Goal: Leave review/rating

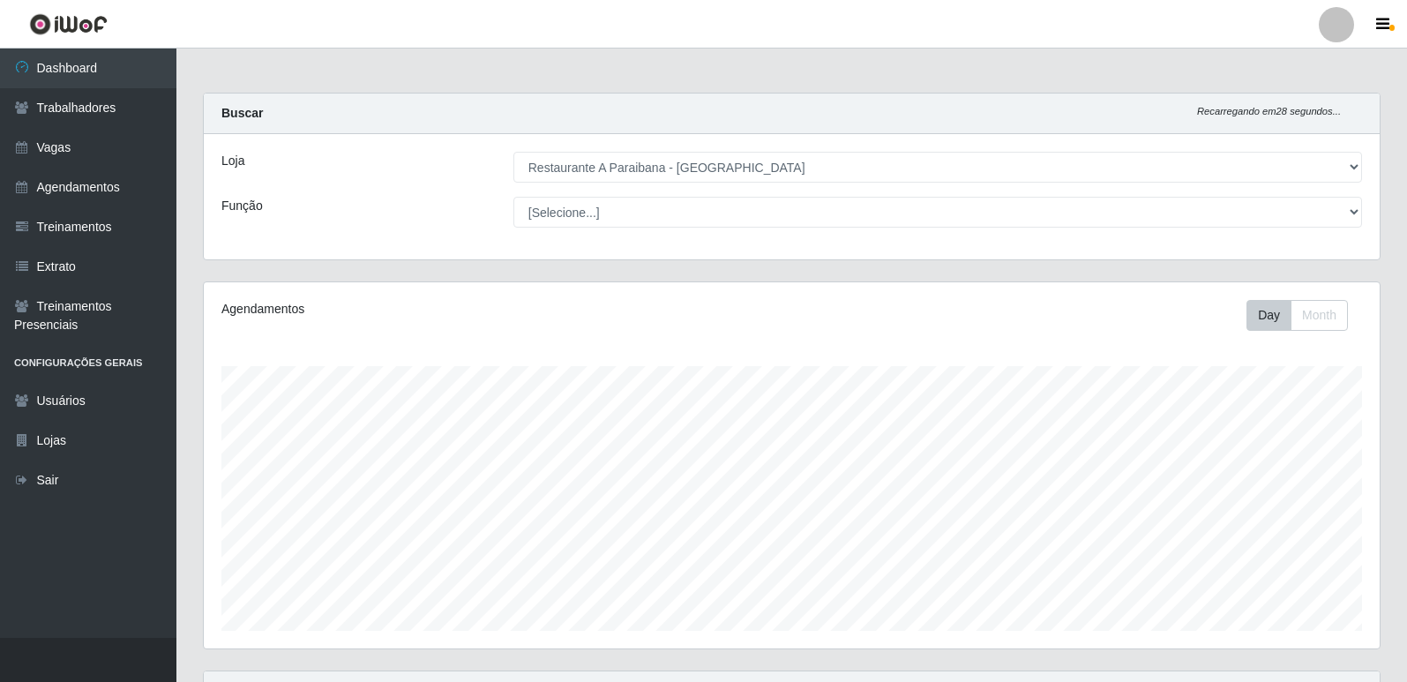
select select "342"
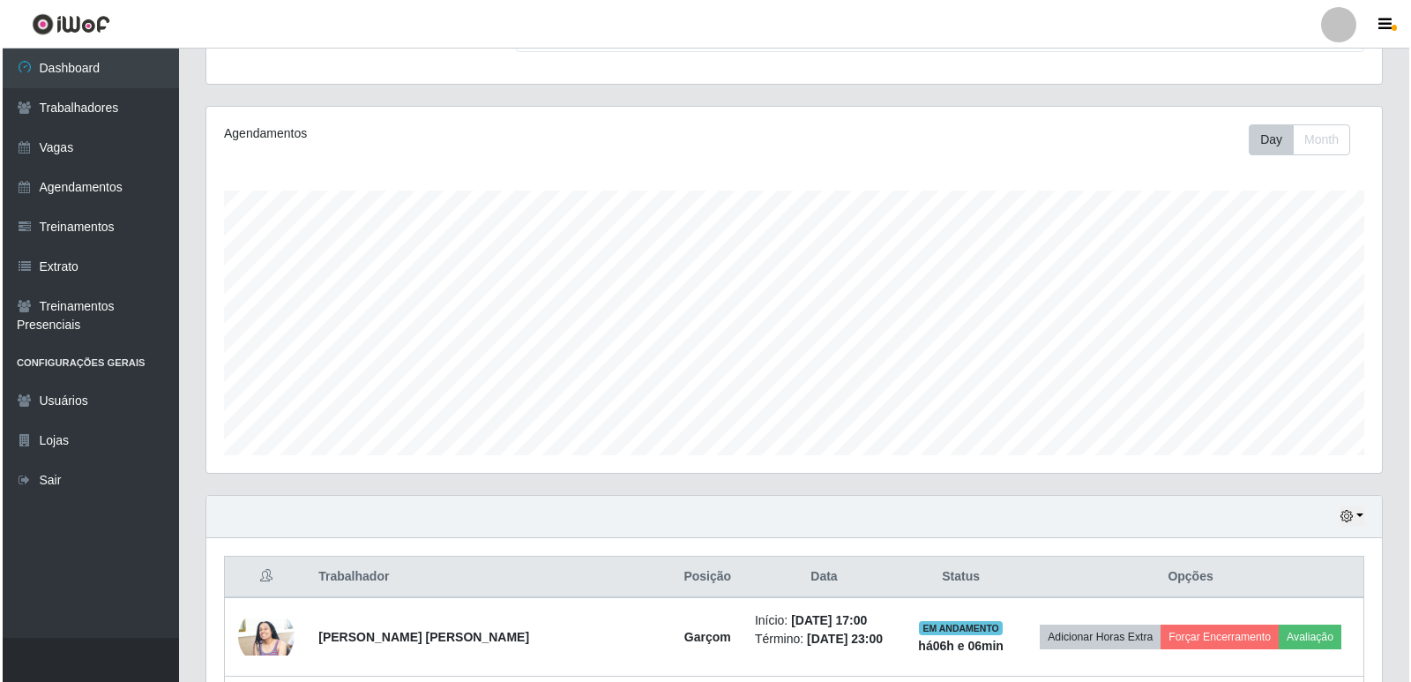
scroll to position [366, 1176]
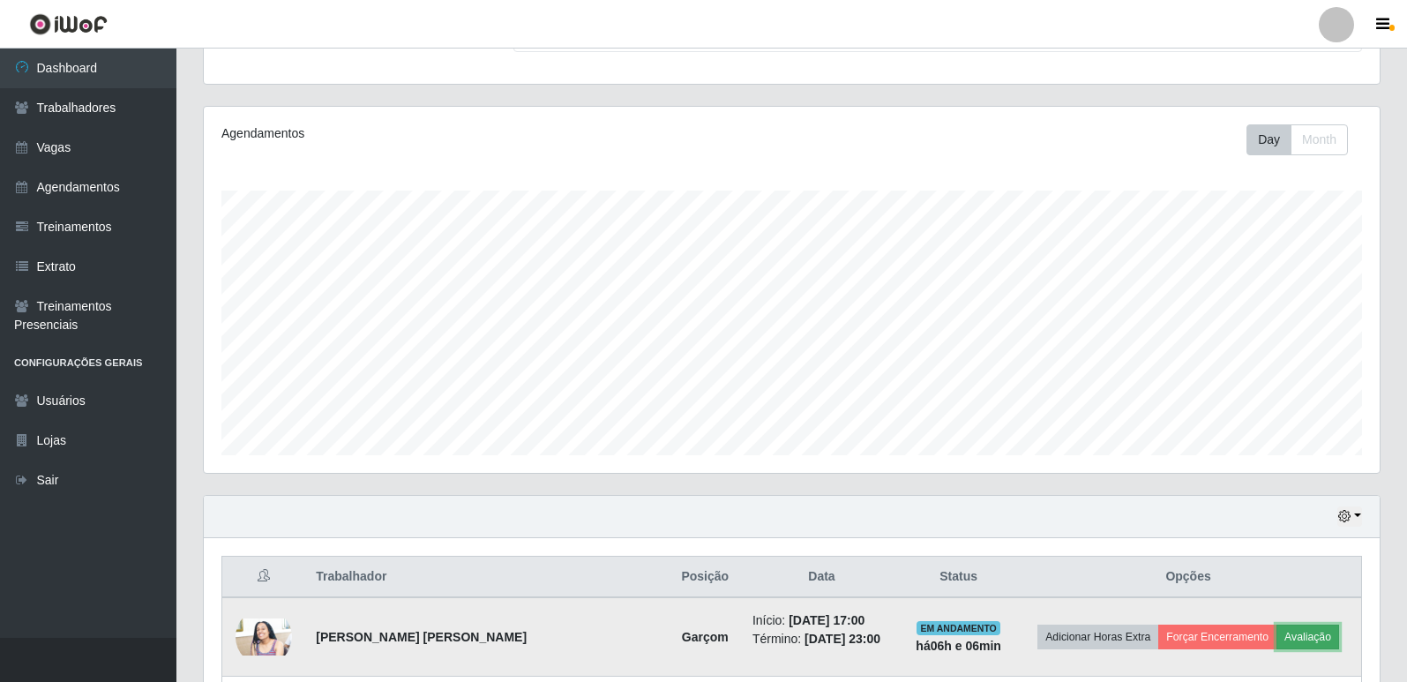
click at [1290, 632] on button "Avaliação" at bounding box center [1307, 636] width 63 height 25
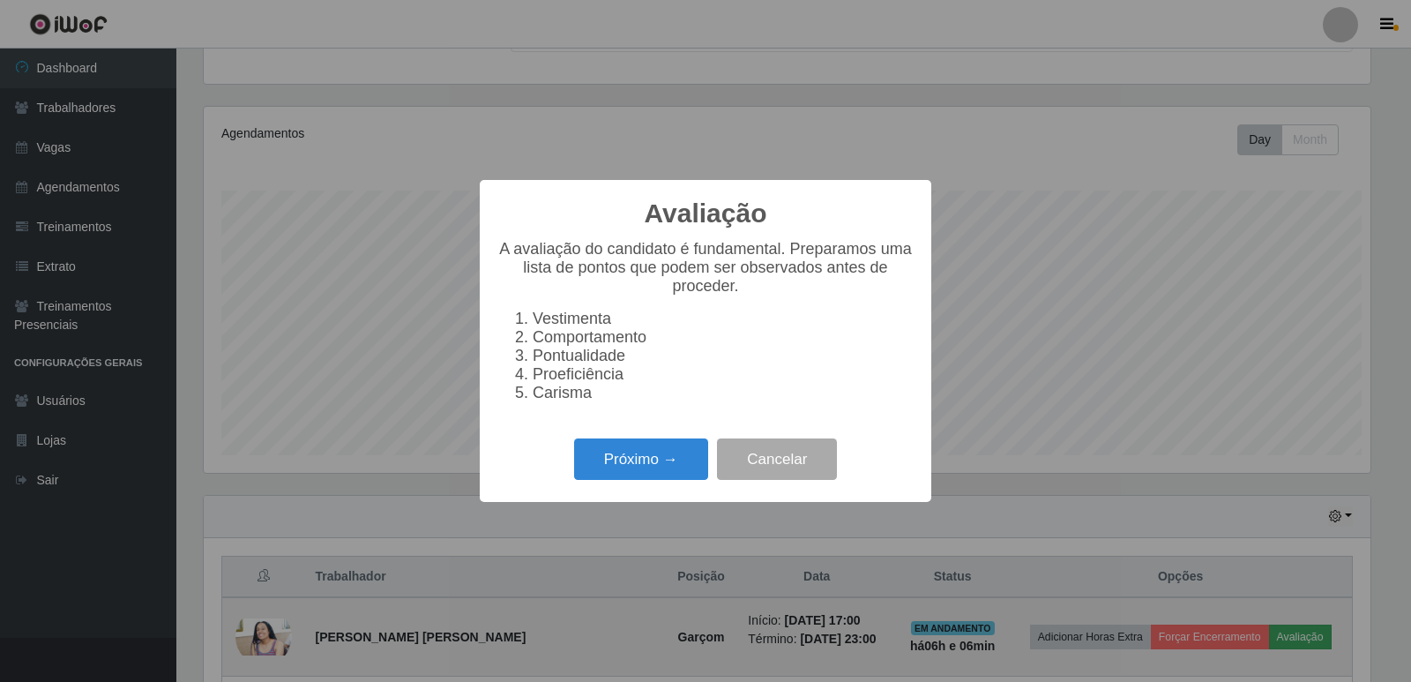
scroll to position [366, 1167]
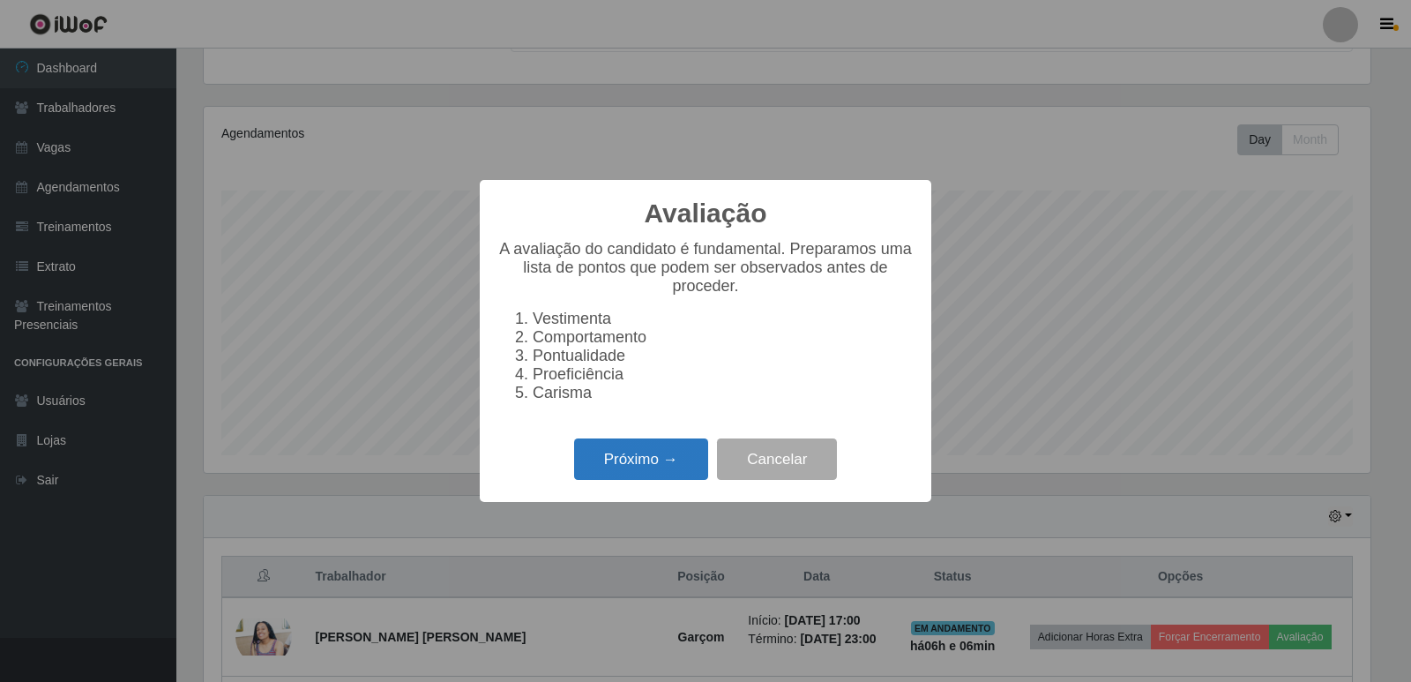
click at [636, 466] on button "Próximo →" at bounding box center [641, 458] width 134 height 41
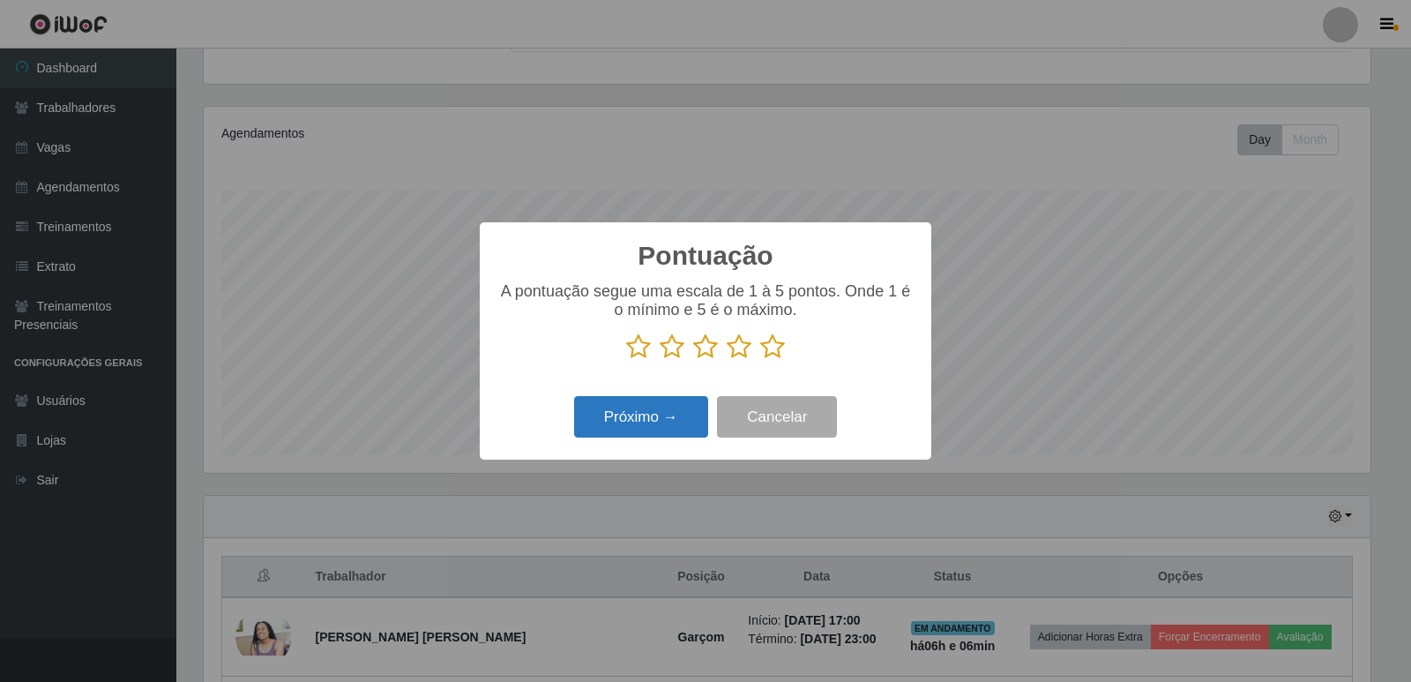
click at [636, 426] on button "Próximo →" at bounding box center [641, 416] width 134 height 41
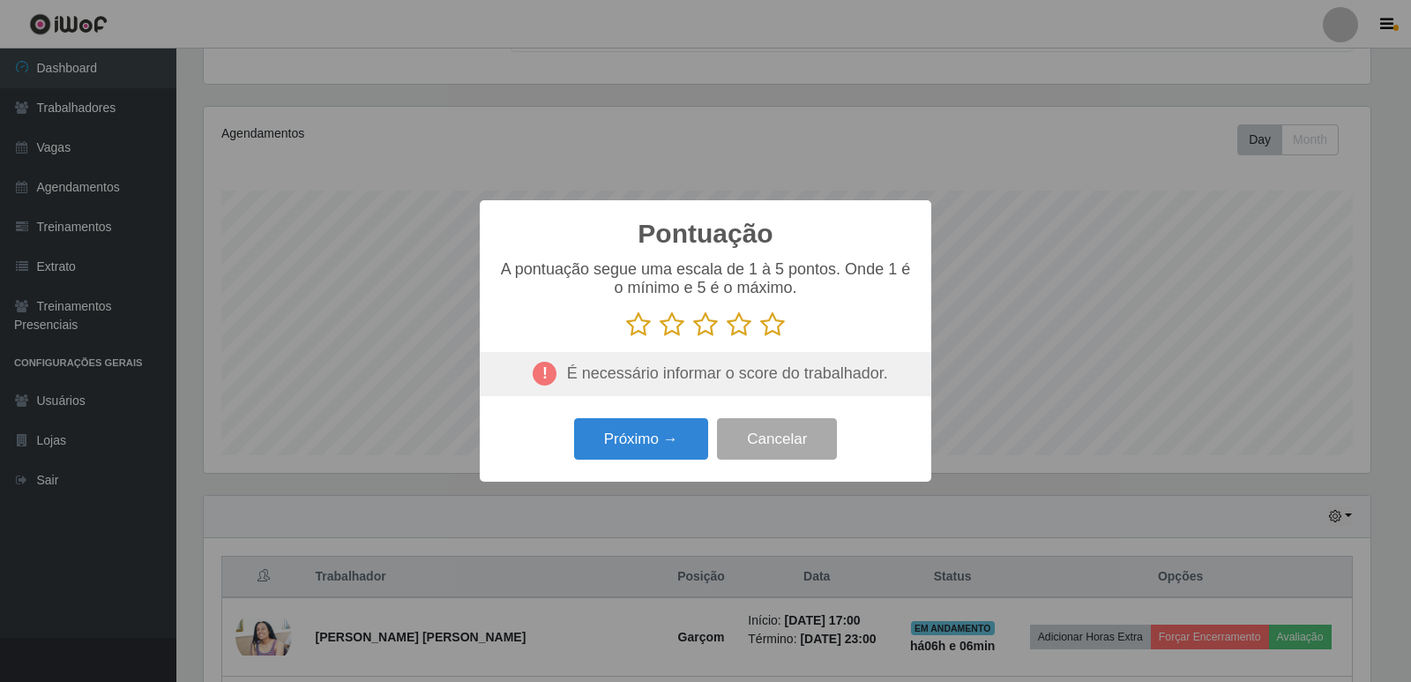
click at [770, 333] on icon at bounding box center [772, 324] width 25 height 26
click at [760, 338] on input "radio" at bounding box center [760, 338] width 0 height 0
click at [662, 439] on button "Próximo →" at bounding box center [641, 438] width 134 height 41
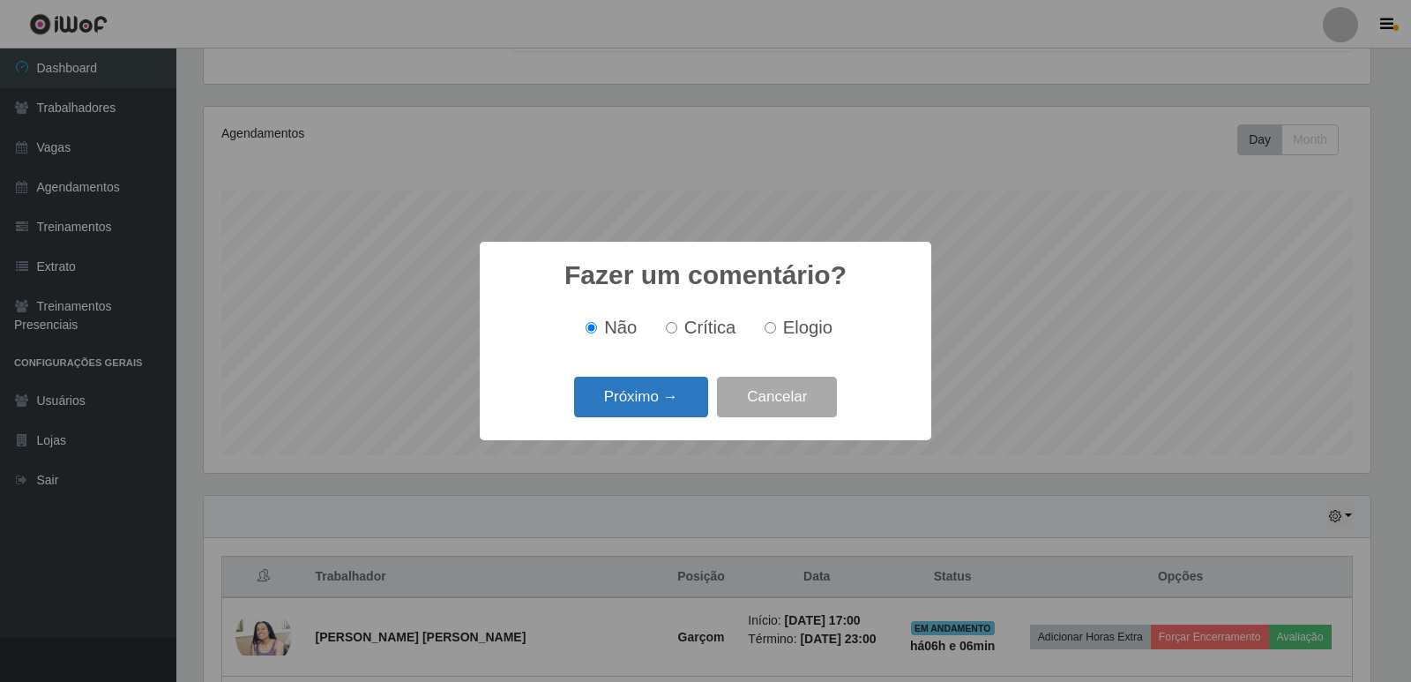
click at [688, 387] on button "Próximo →" at bounding box center [641, 397] width 134 height 41
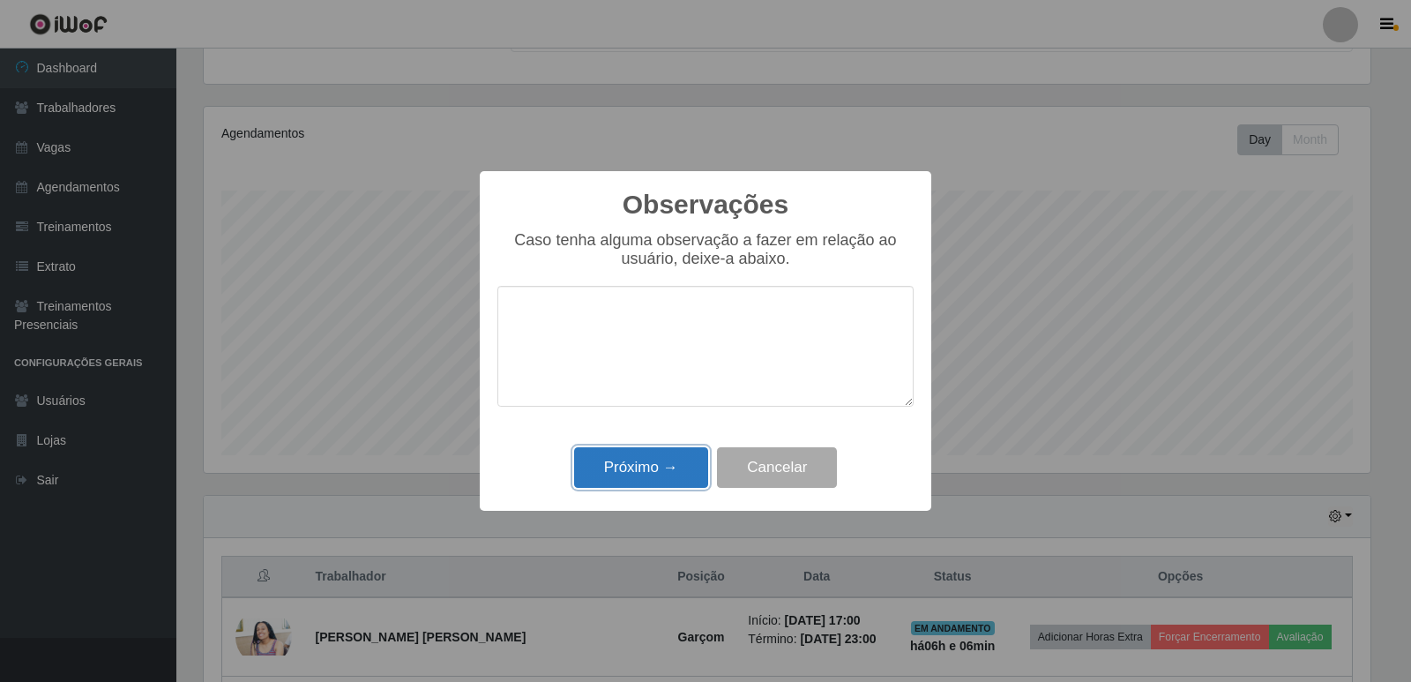
click at [636, 470] on button "Próximo →" at bounding box center [641, 467] width 134 height 41
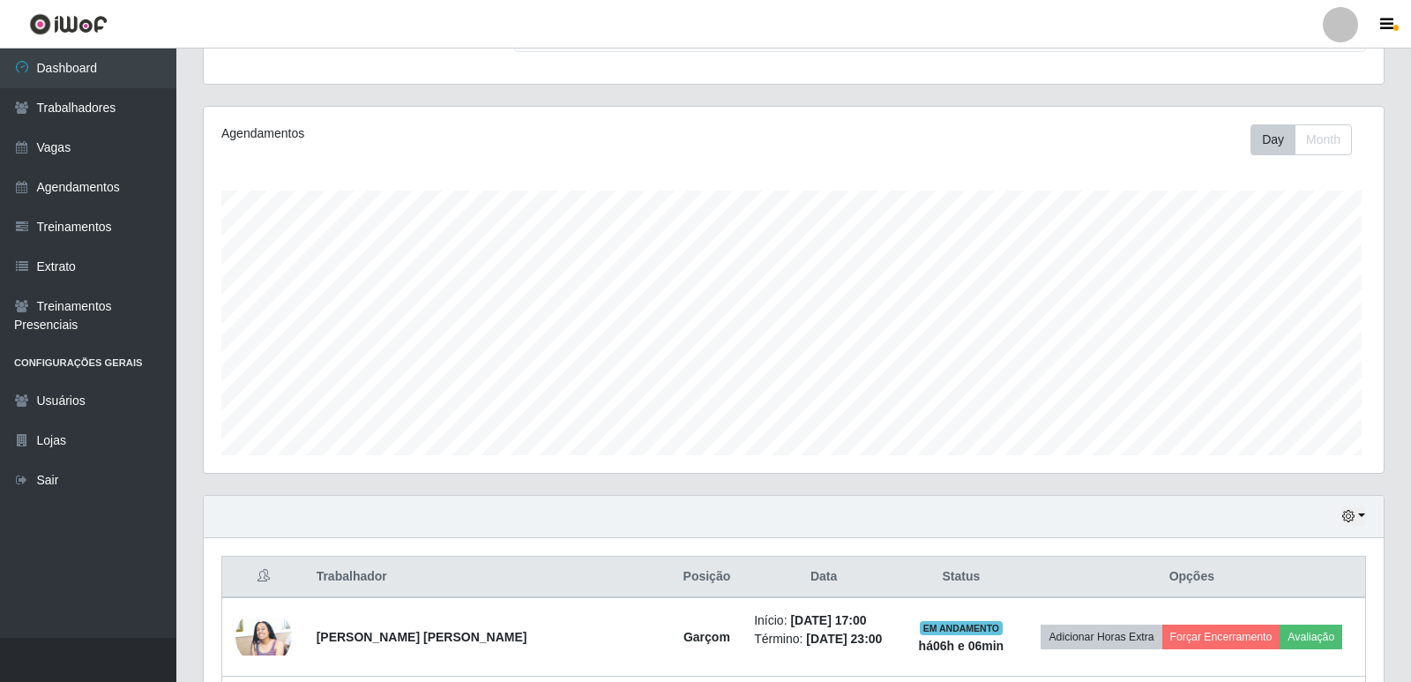
scroll to position [366, 1176]
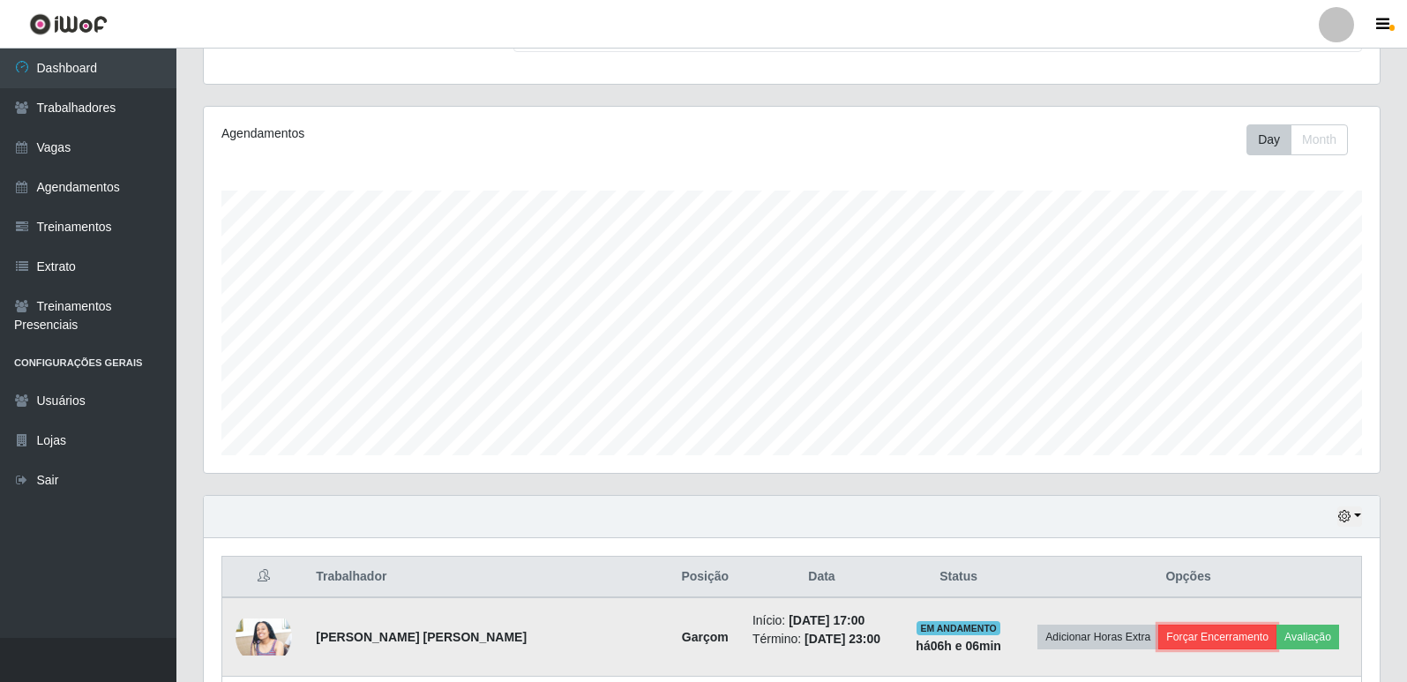
click at [1201, 635] on button "Forçar Encerramento" at bounding box center [1217, 636] width 118 height 25
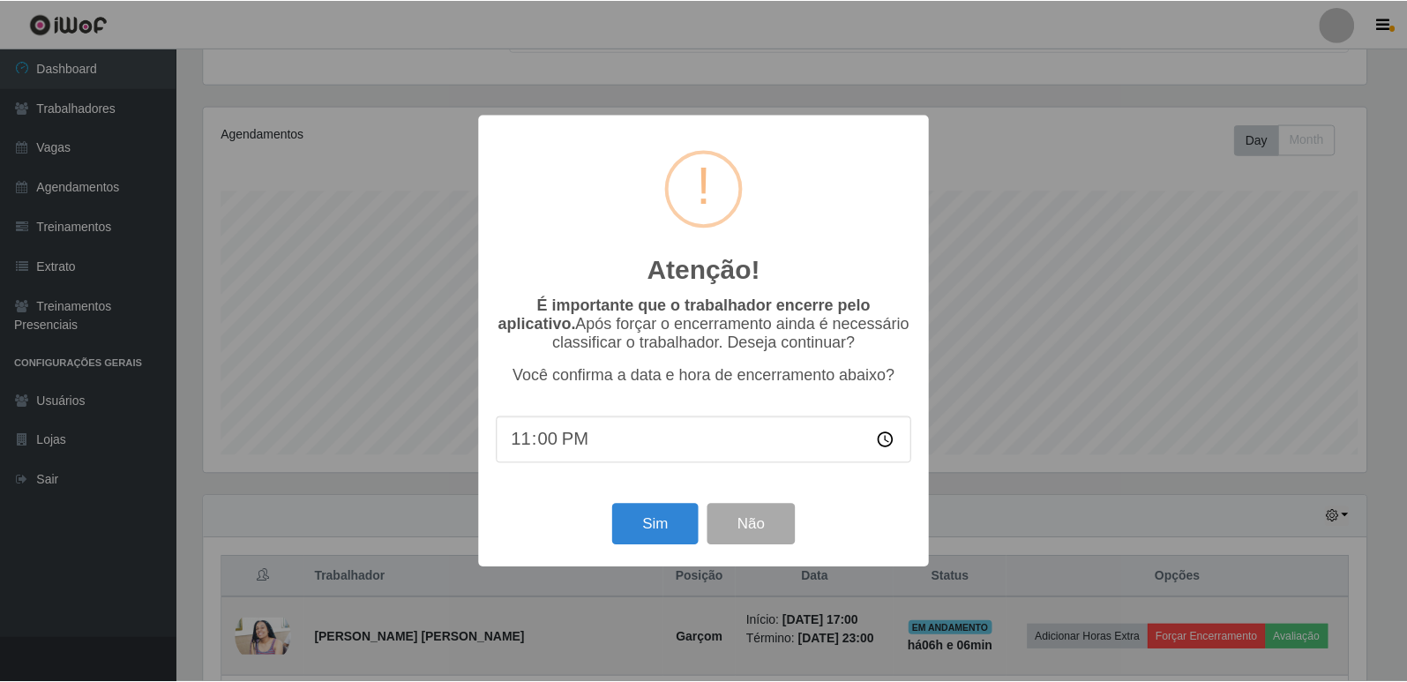
scroll to position [366, 1167]
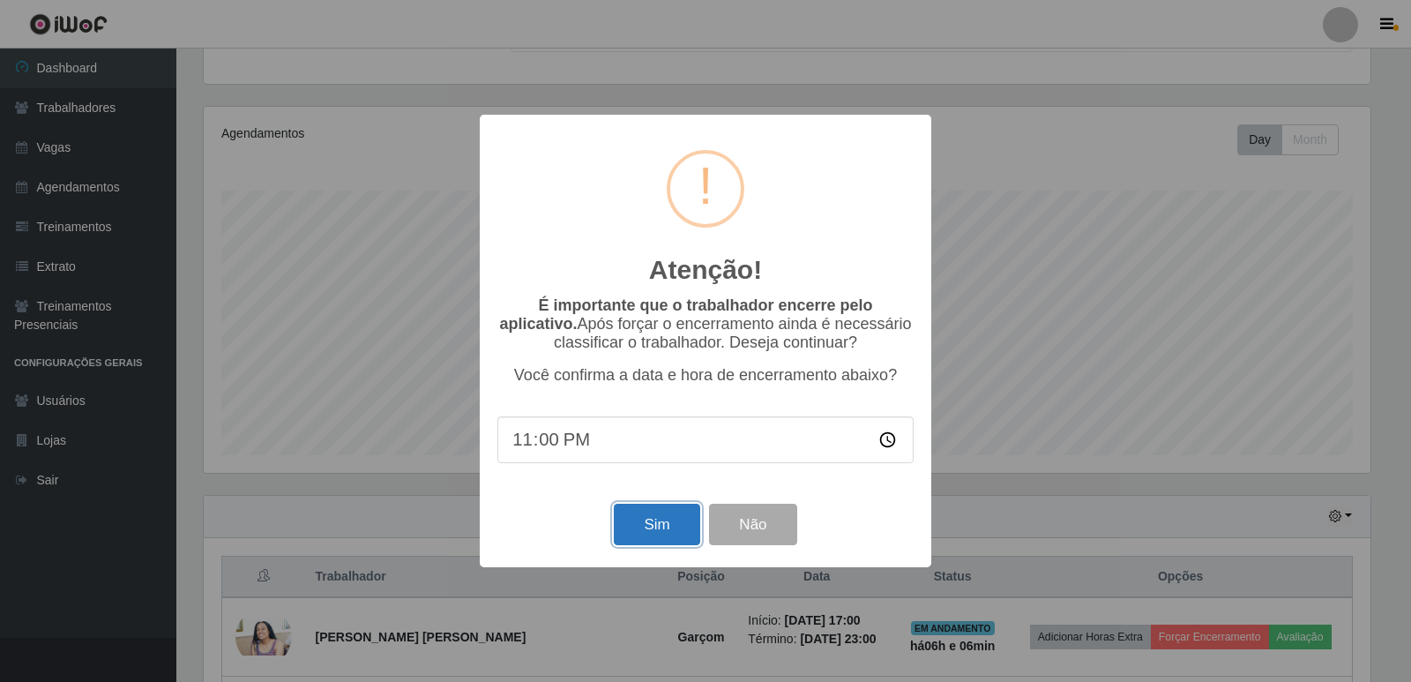
click at [640, 536] on button "Sim" at bounding box center [657, 524] width 86 height 41
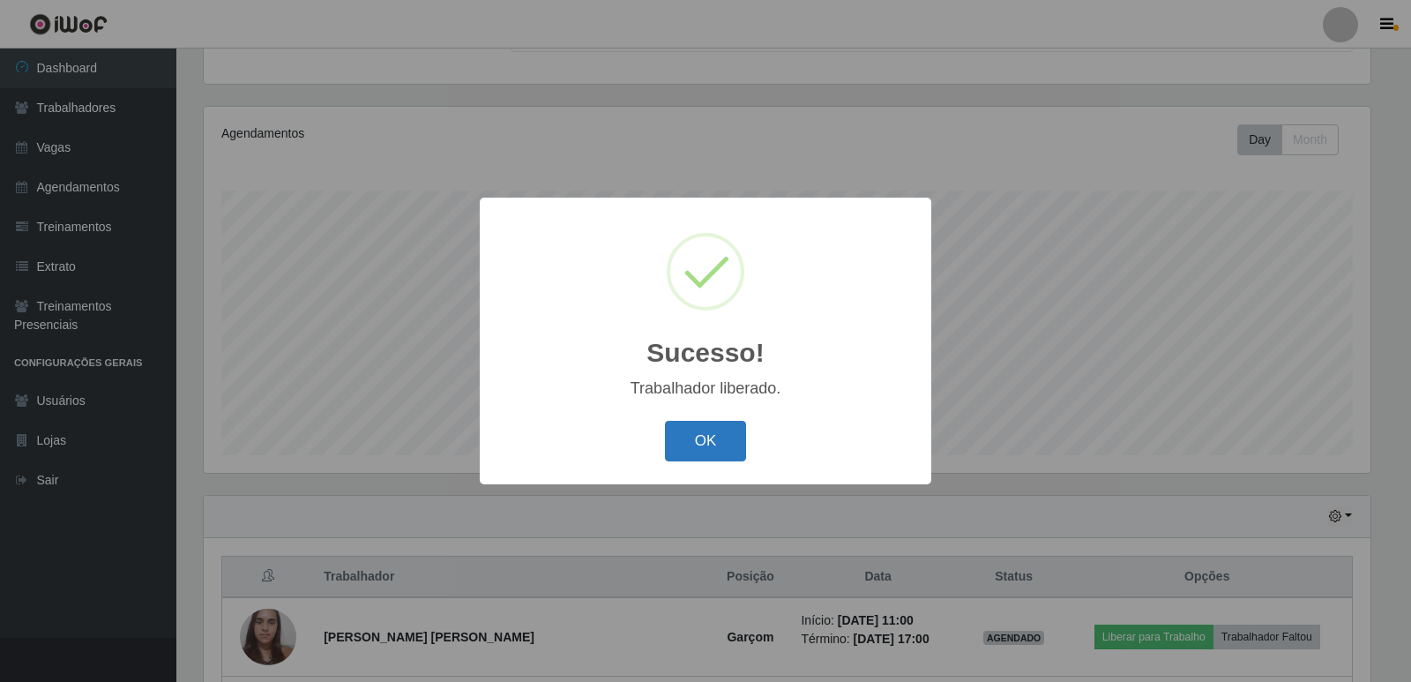
click at [730, 437] on button "OK" at bounding box center [706, 441] width 82 height 41
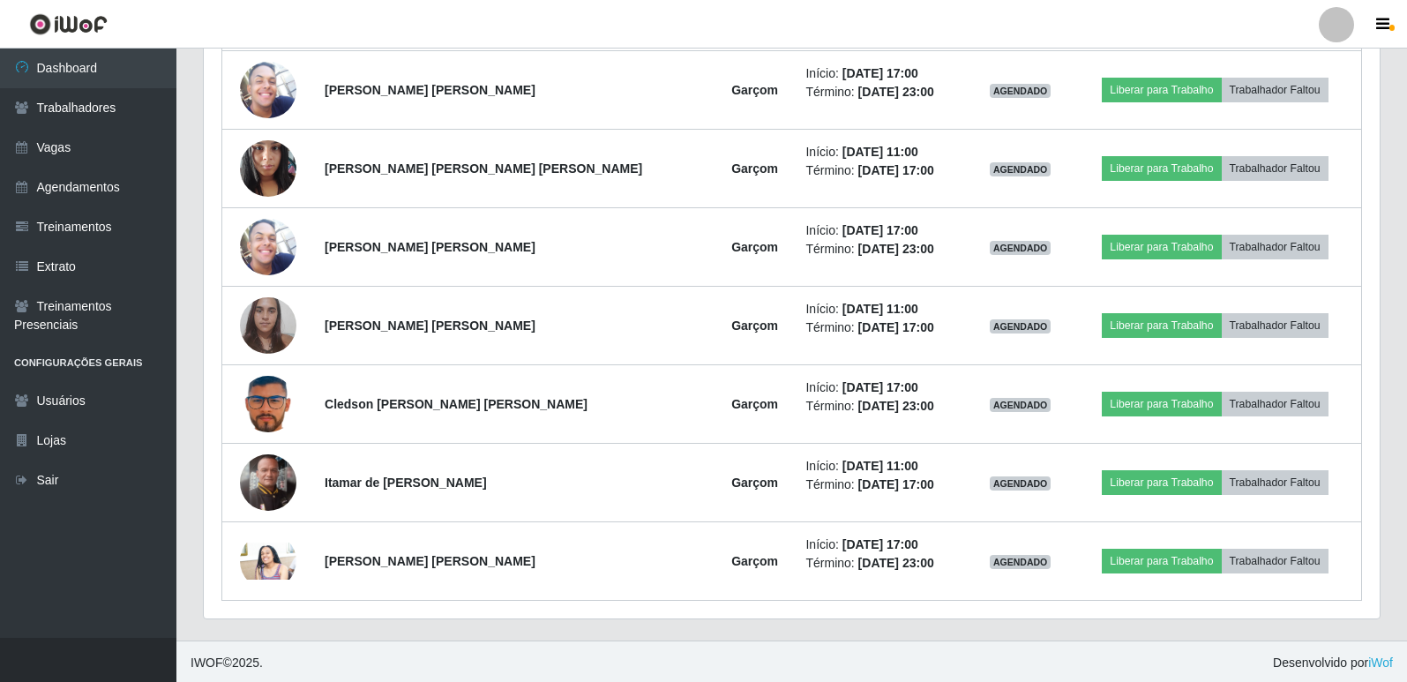
scroll to position [961, 0]
